Goal: Information Seeking & Learning: Learn about a topic

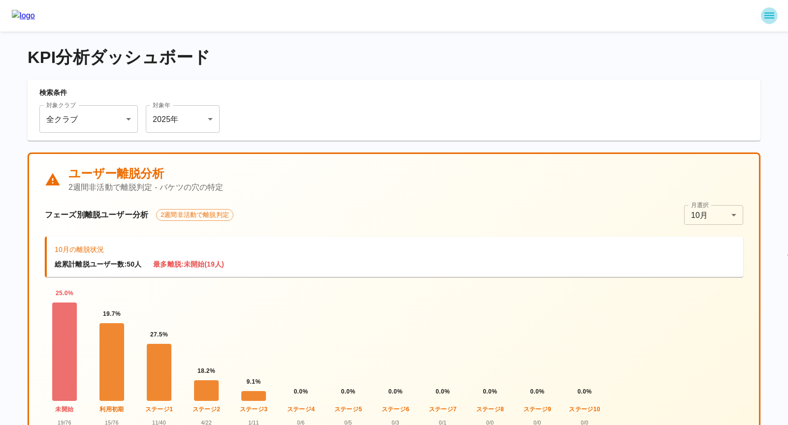
click at [772, 15] on icon "sidemenu" at bounding box center [769, 16] width 12 height 12
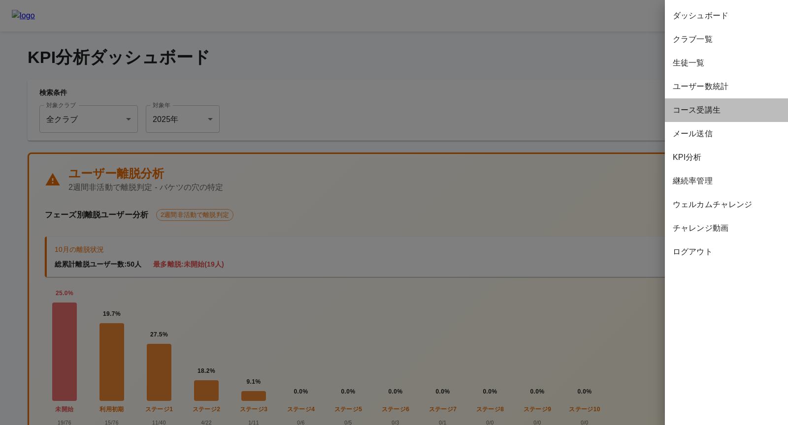
click at [697, 110] on span "コース受講生" at bounding box center [726, 110] width 107 height 12
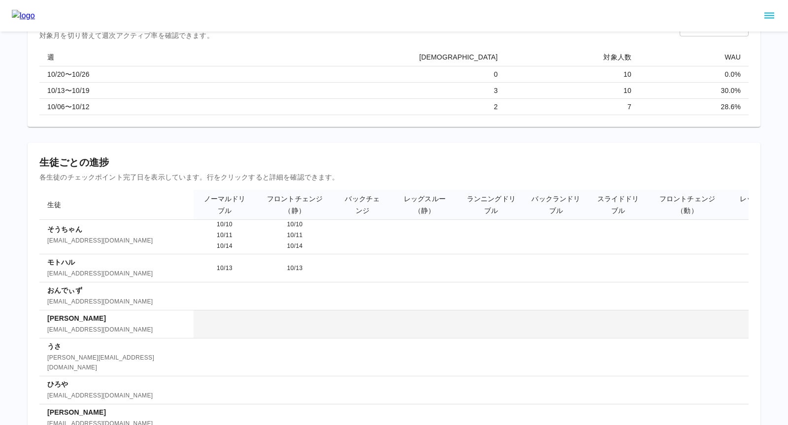
scroll to position [60, 0]
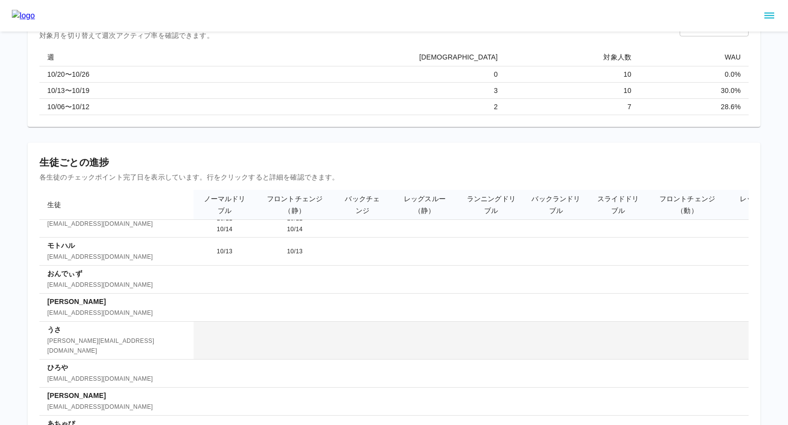
click at [92, 337] on span "[PERSON_NAME][EMAIL_ADDRESS][DOMAIN_NAME]" at bounding box center [116, 347] width 138 height 20
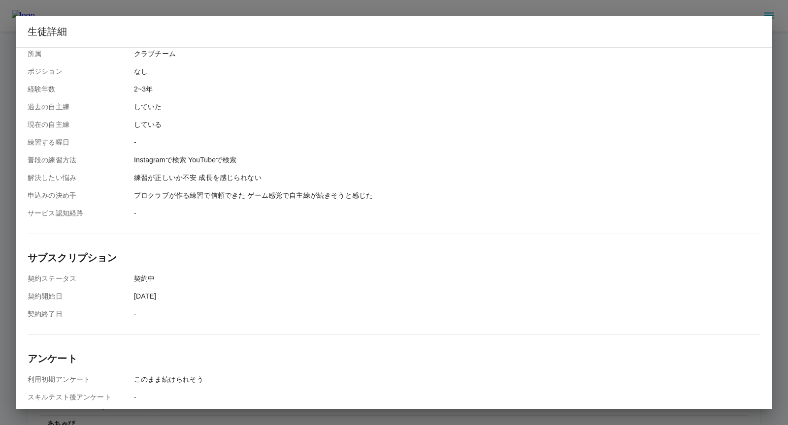
scroll to position [310, 0]
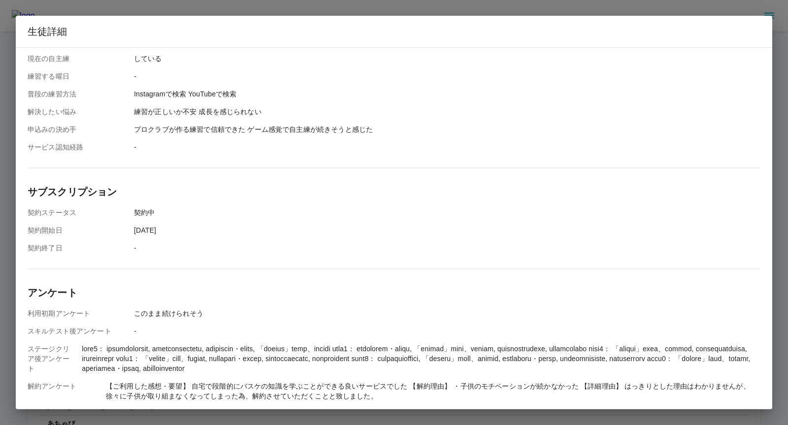
click at [11, 230] on div "生徒詳細 基本情報 メールアドレス [EMAIL_ADDRESS][DOMAIN_NAME] アカウント作成[DATE] メール認証[DATE] クラブ名 […" at bounding box center [394, 212] width 788 height 425
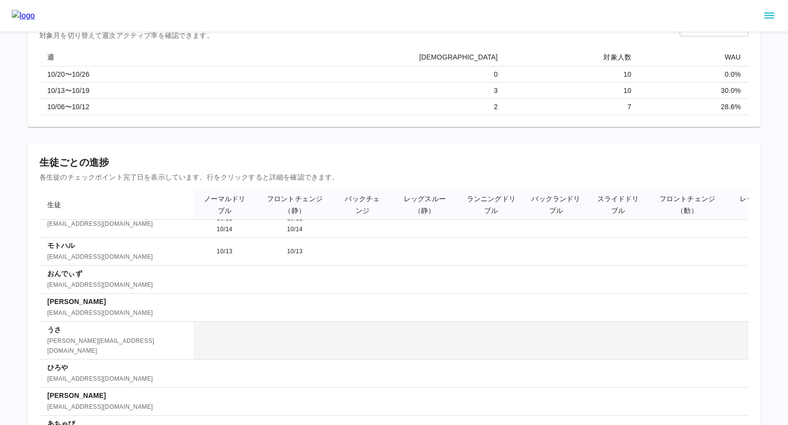
click at [206, 326] on td at bounding box center [225, 341] width 62 height 38
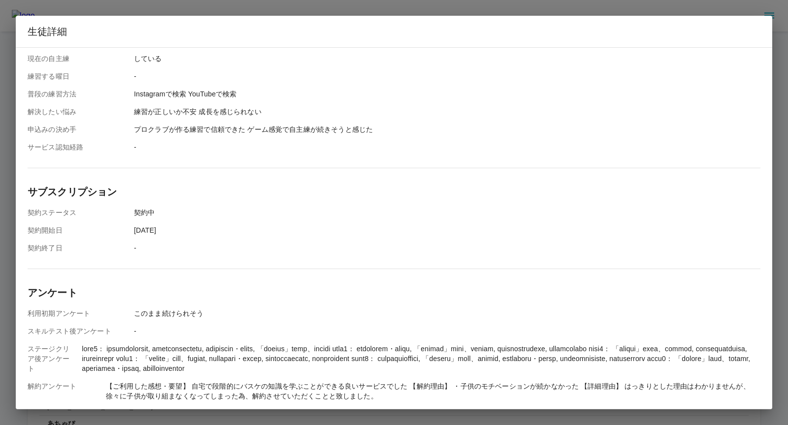
click at [11, 271] on div "生徒詳細 基本情報 メールアドレス [EMAIL_ADDRESS][DOMAIN_NAME] アカウント作成[DATE] メール認証[DATE] クラブ名 […" at bounding box center [394, 212] width 788 height 425
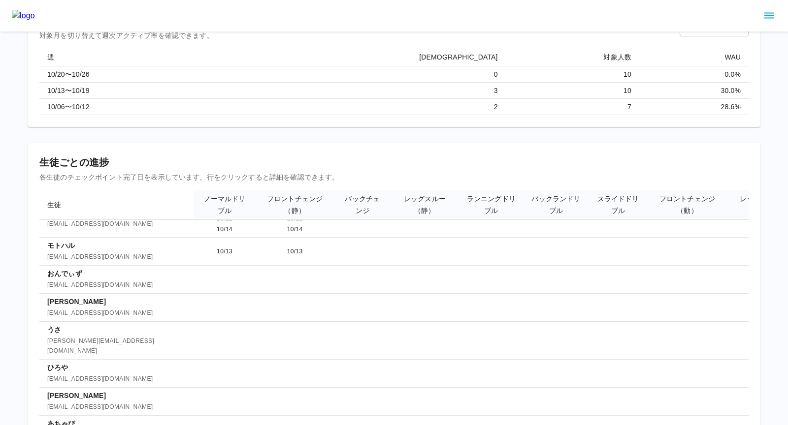
scroll to position [0, 0]
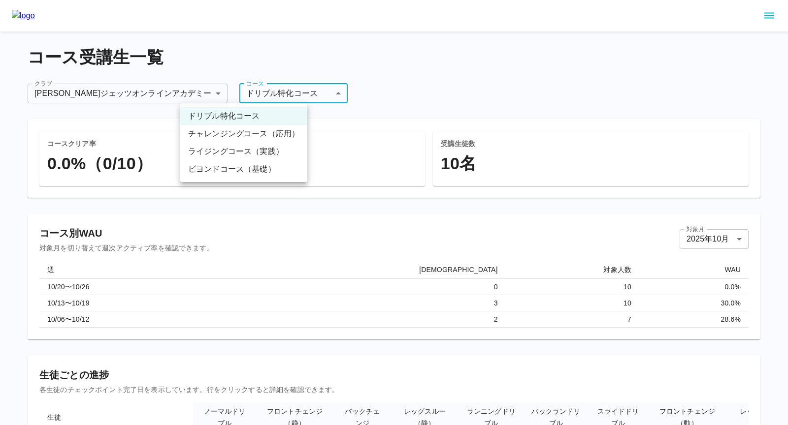
click at [242, 97] on body "**********" at bounding box center [394, 341] width 788 height 683
click at [237, 169] on li "ビヨンドコース（基礎）" at bounding box center [243, 170] width 127 height 18
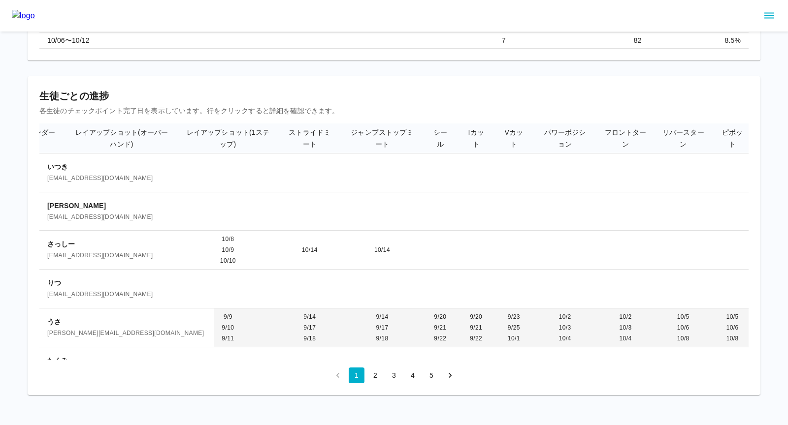
scroll to position [0, 2630]
